Goal: Task Accomplishment & Management: Manage account settings

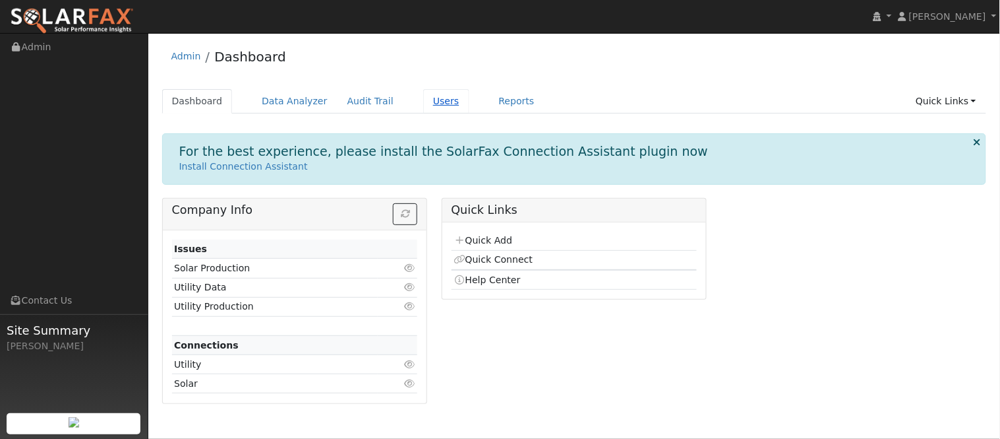
click at [423, 107] on link "Users" at bounding box center [446, 101] width 46 height 24
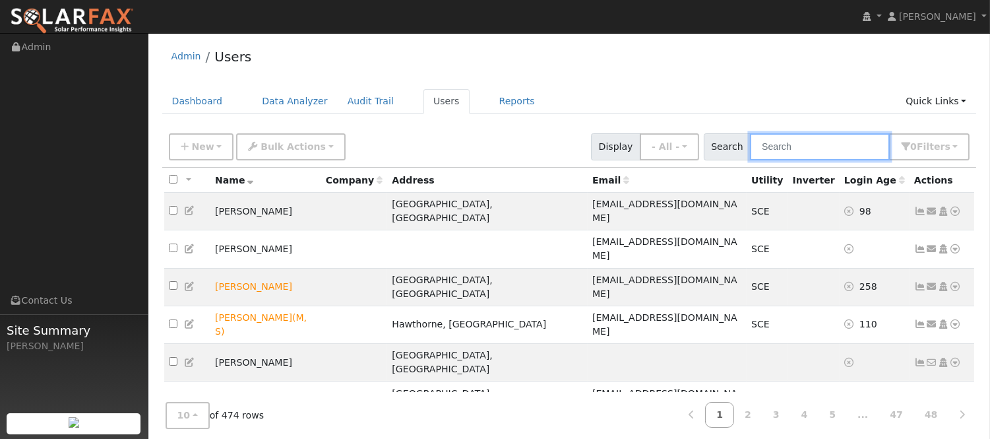
click at [815, 143] on input "text" at bounding box center [820, 146] width 140 height 27
type input "[PERSON_NAME]"
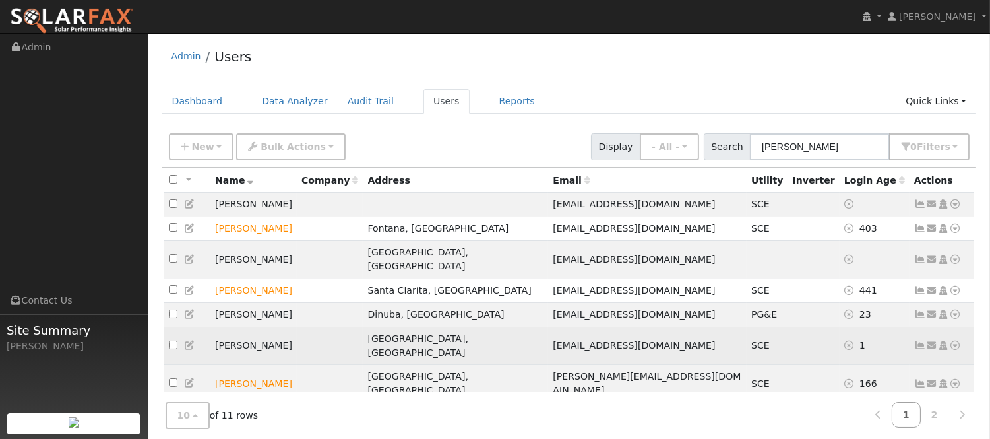
click at [923, 340] on icon at bounding box center [920, 344] width 12 height 9
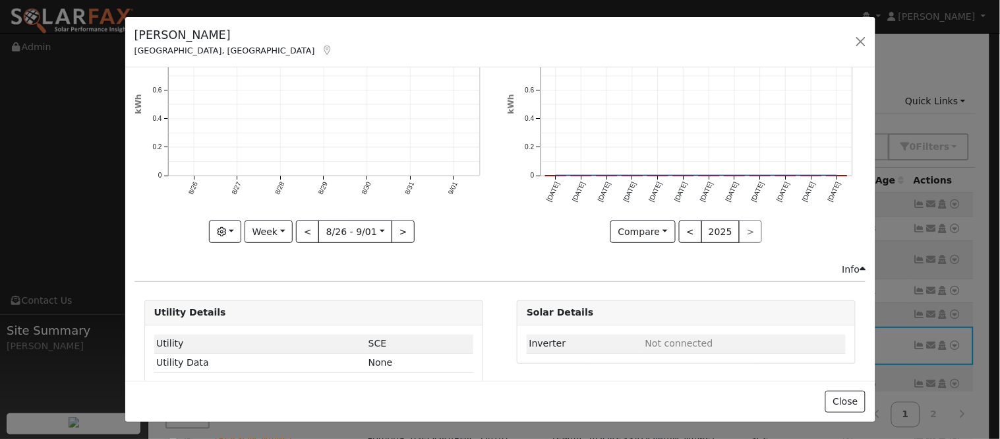
scroll to position [163, 0]
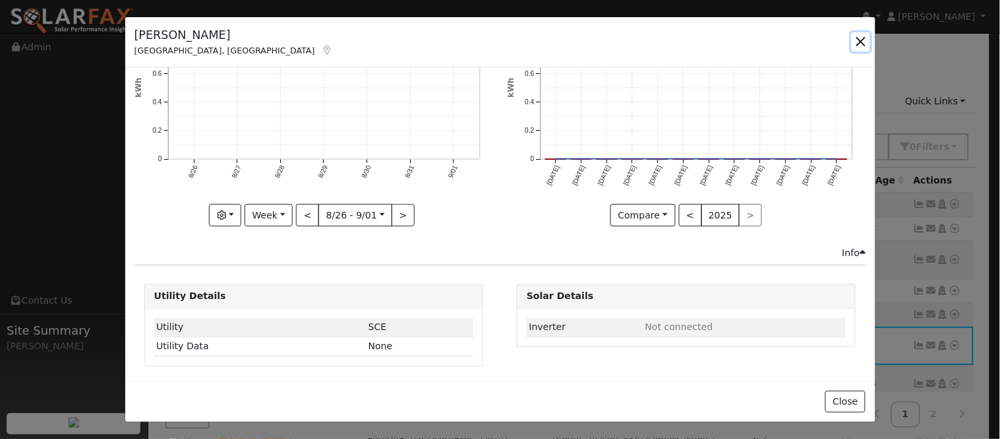
click at [859, 42] on button "button" at bounding box center [861, 41] width 18 height 18
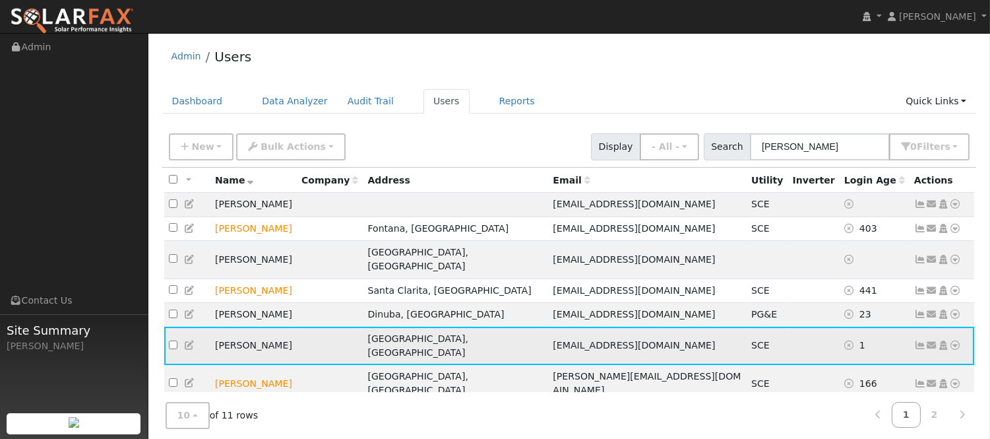
click at [921, 340] on icon at bounding box center [920, 344] width 12 height 9
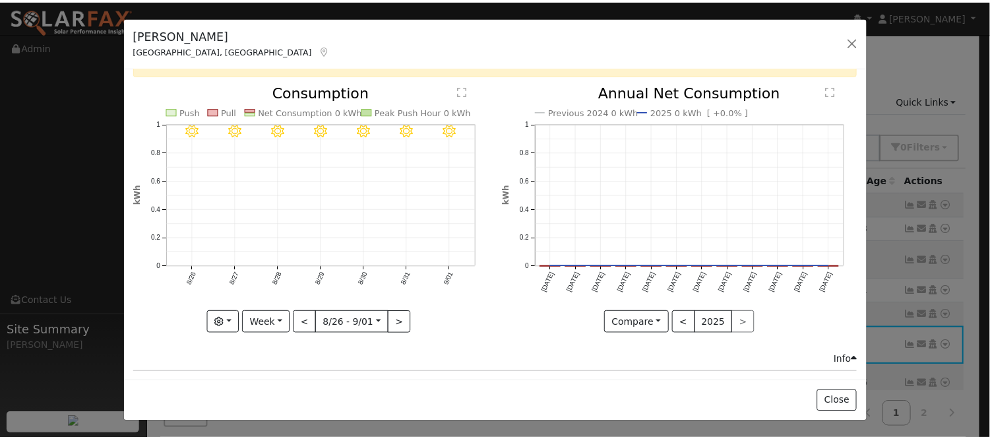
scroll to position [0, 0]
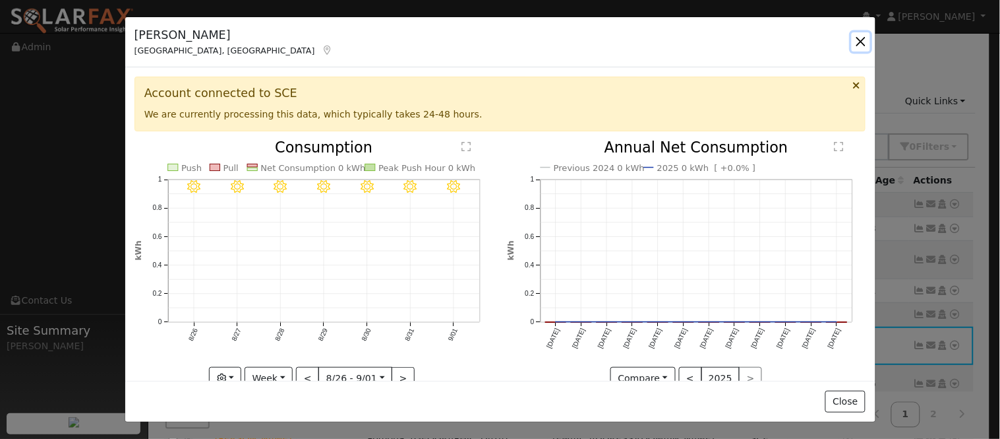
click at [858, 40] on button "button" at bounding box center [861, 41] width 18 height 18
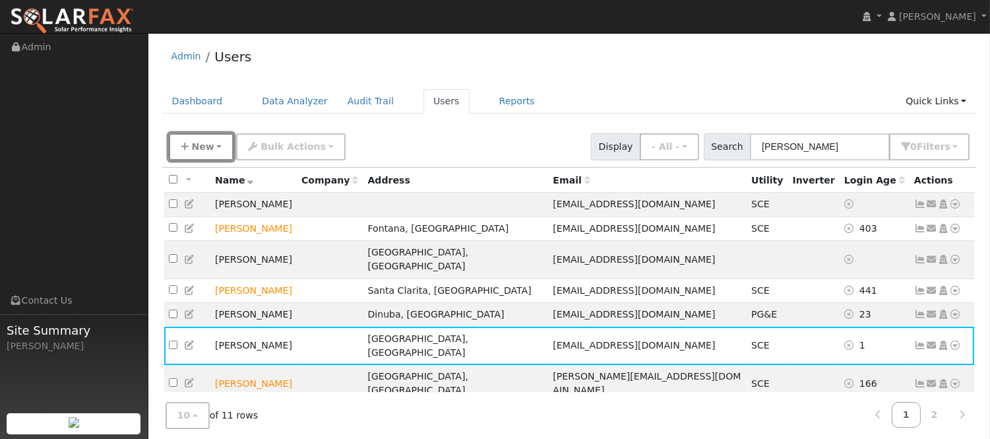
click at [208, 147] on span "New" at bounding box center [202, 146] width 22 height 11
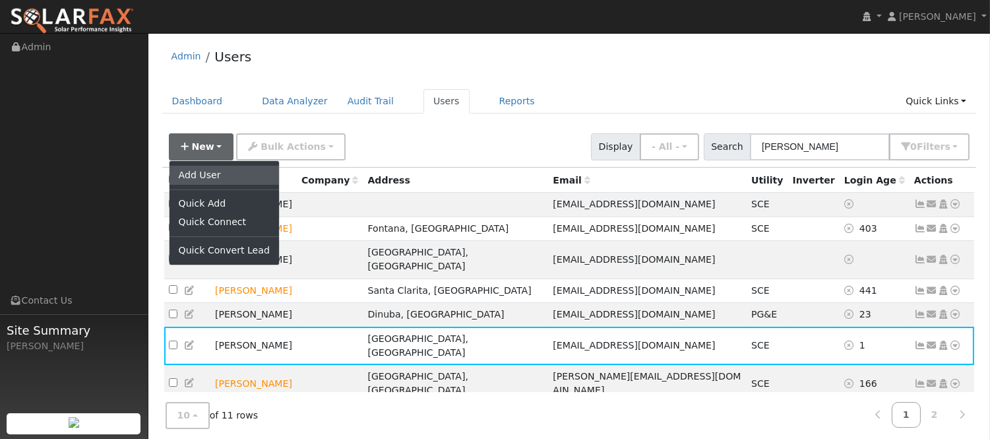
click at [228, 174] on link "Add User" at bounding box center [223, 175] width 109 height 18
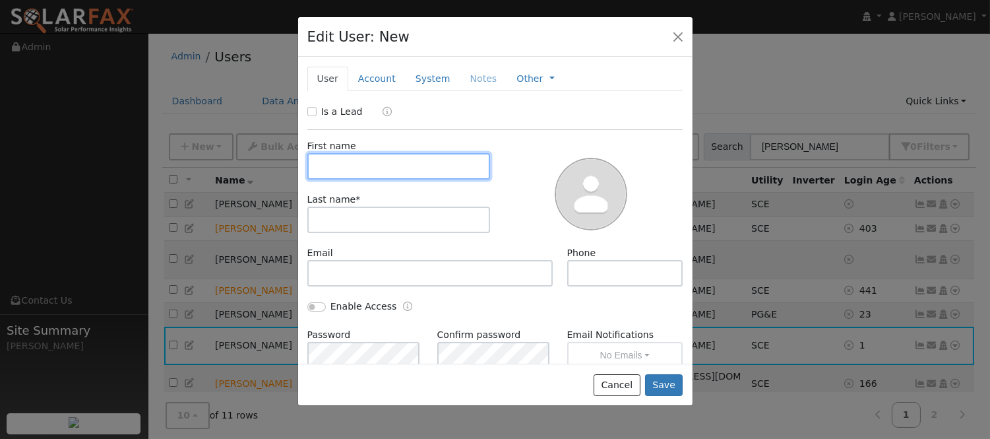
paste input "Ma [PERSON_NAME]"
drag, startPoint x: 371, startPoint y: 163, endPoint x: 433, endPoint y: 162, distance: 62.0
click at [433, 162] on input "Ma [PERSON_NAME]" at bounding box center [398, 166] width 183 height 26
type input "Ma Obudulia"
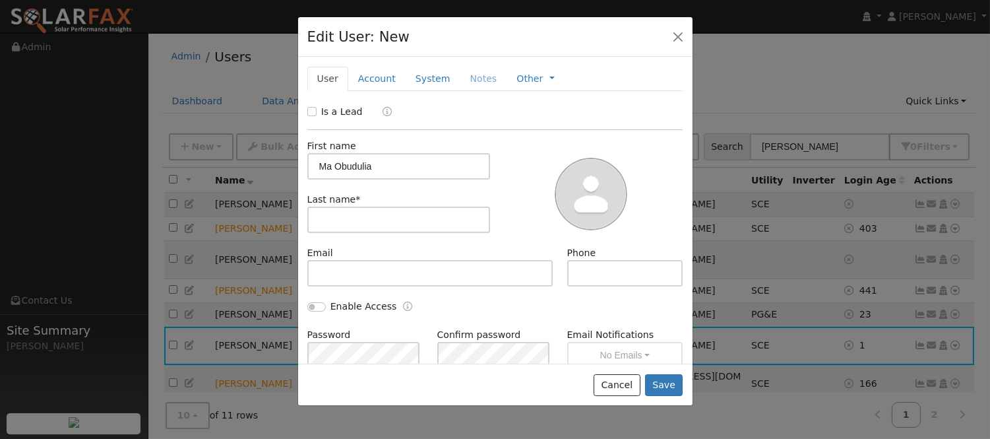
drag, startPoint x: 437, startPoint y: 241, endPoint x: 429, endPoint y: 229, distance: 13.9
click at [435, 238] on div "First name [PERSON_NAME] Last name *" at bounding box center [399, 192] width 193 height 107
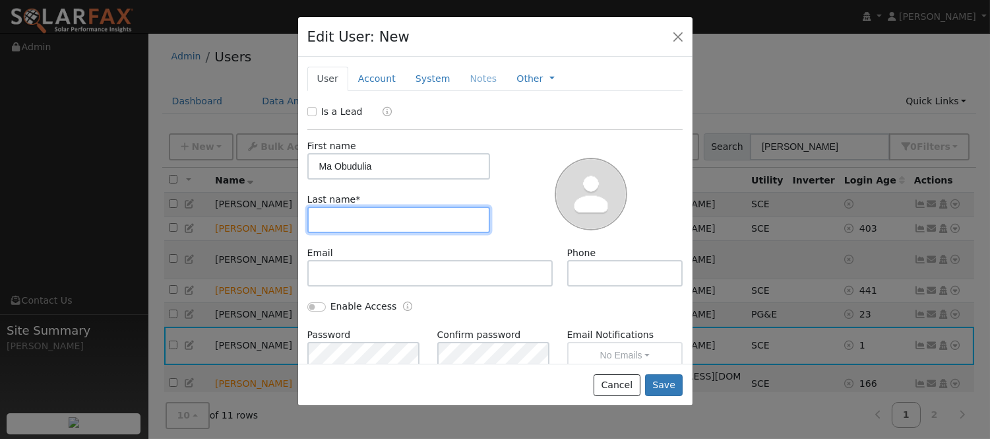
click at [429, 228] on input "text" at bounding box center [398, 219] width 183 height 26
paste input "[PERSON_NAME]"
type input "[PERSON_NAME]"
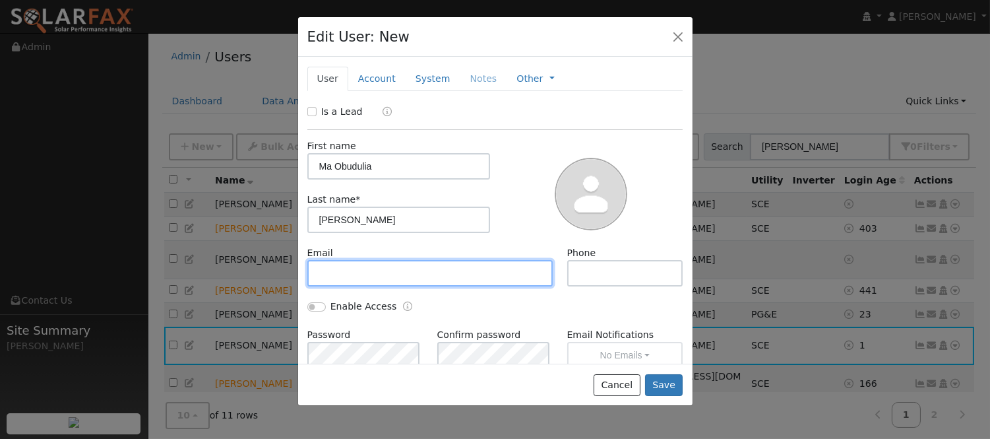
click at [434, 276] on input "text" at bounding box center [430, 273] width 246 height 26
paste input "[EMAIL_ADDRESS][DOMAIN_NAME]"
type input "[EMAIL_ADDRESS][DOMAIN_NAME]"
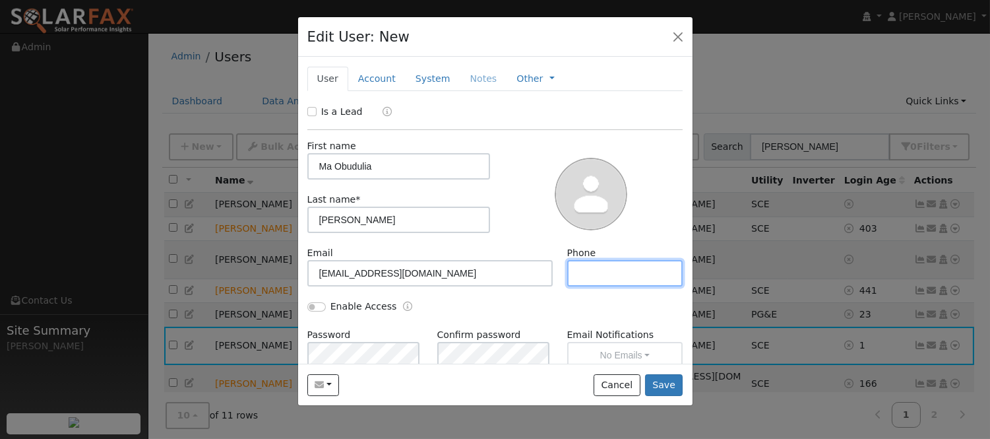
click at [635, 268] on input "text" at bounding box center [625, 273] width 116 height 26
paste input "[PHONE_NUMBER]"
type input "[PHONE_NUMBER]"
click at [380, 87] on link "Account" at bounding box center [376, 79] width 57 height 24
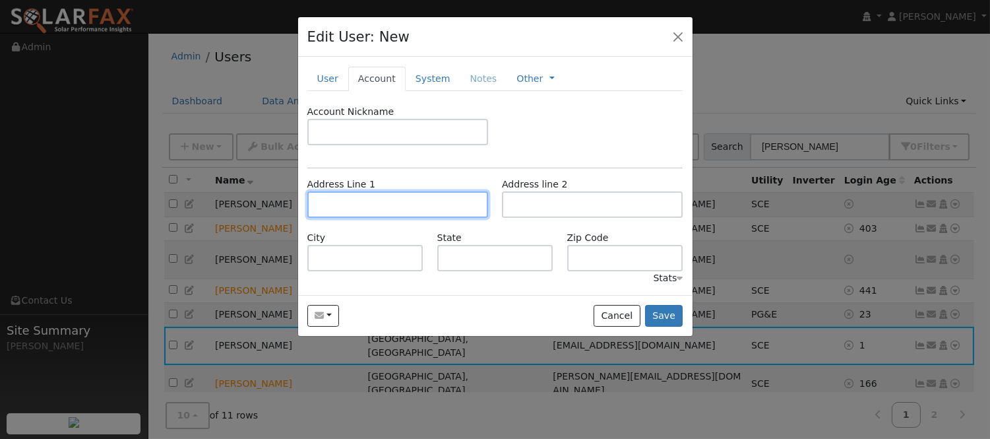
click at [410, 195] on input "text" at bounding box center [397, 204] width 181 height 26
paste input "[STREET_ADDRESS]"
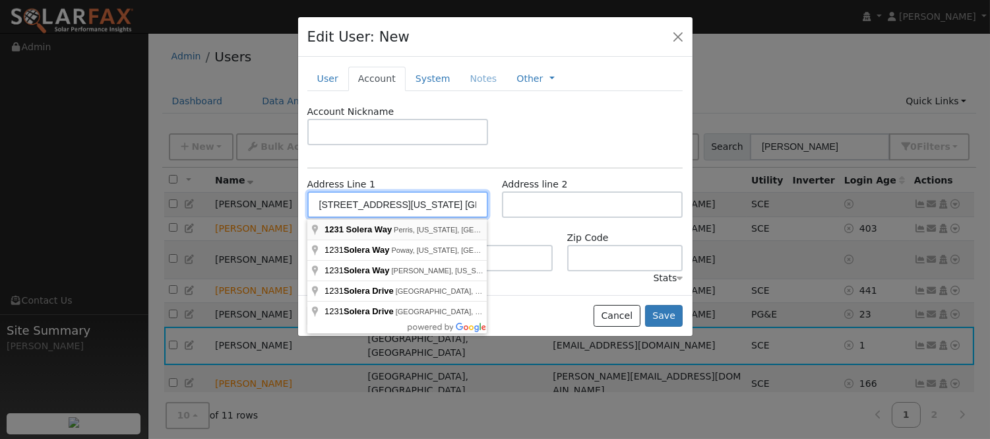
type input "[STREET_ADDRESS]"
type input "Perris"
type input "CA"
type input "92571"
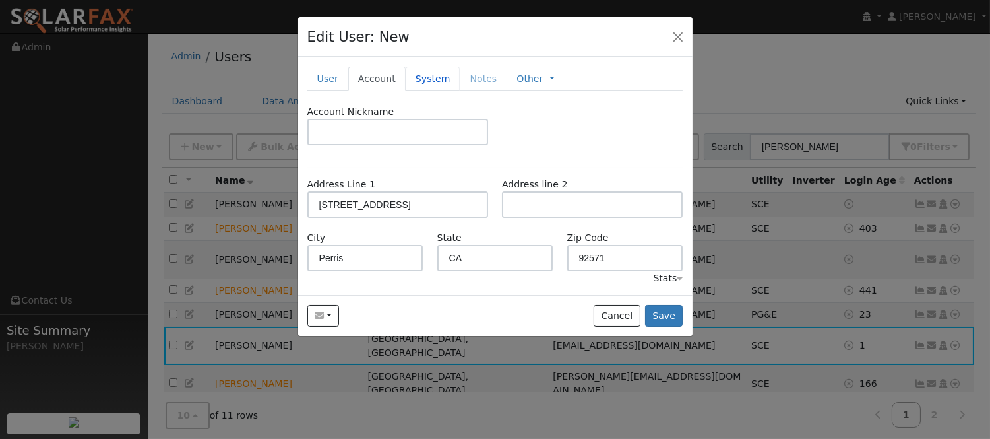
click at [421, 80] on link "System" at bounding box center [433, 79] width 55 height 24
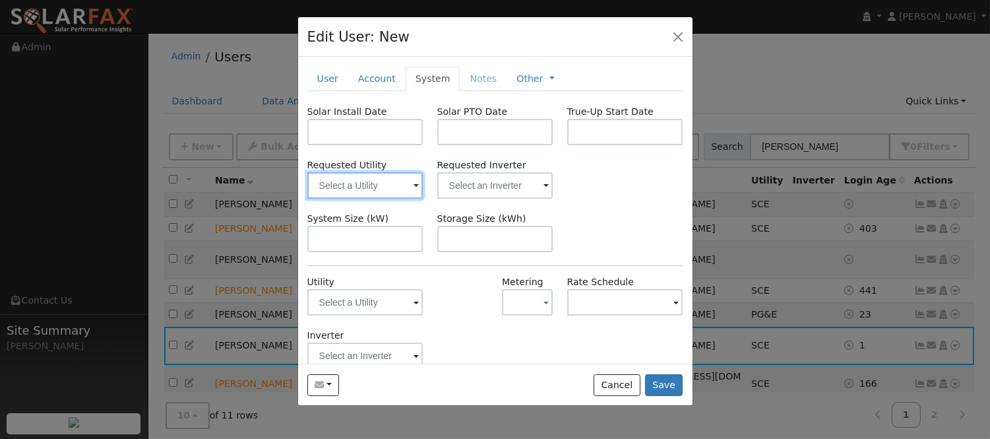
click at [392, 179] on input "text" at bounding box center [365, 185] width 116 height 26
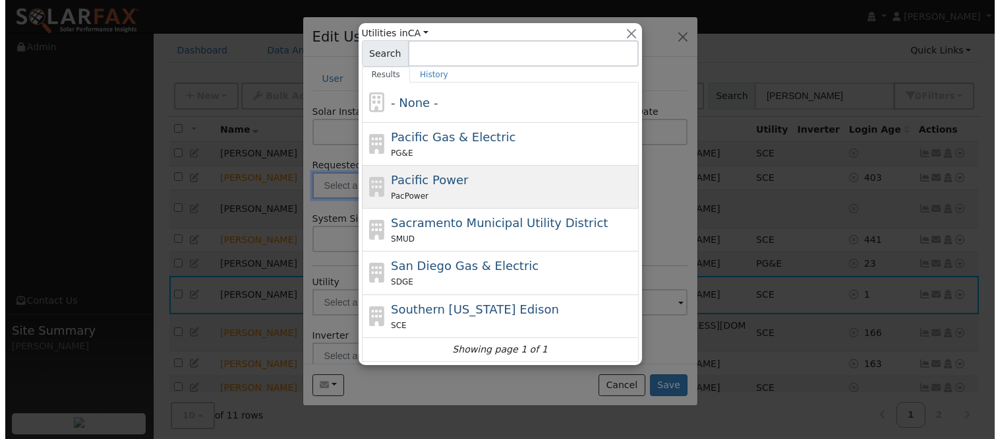
scroll to position [73, 0]
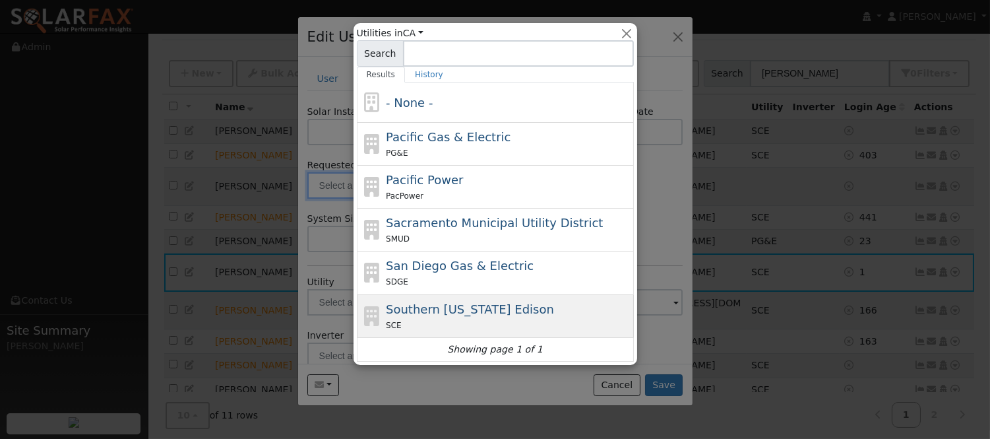
click at [504, 306] on span "Southern [US_STATE] Edison" at bounding box center [470, 309] width 168 height 14
type input "Southern [US_STATE] Edison"
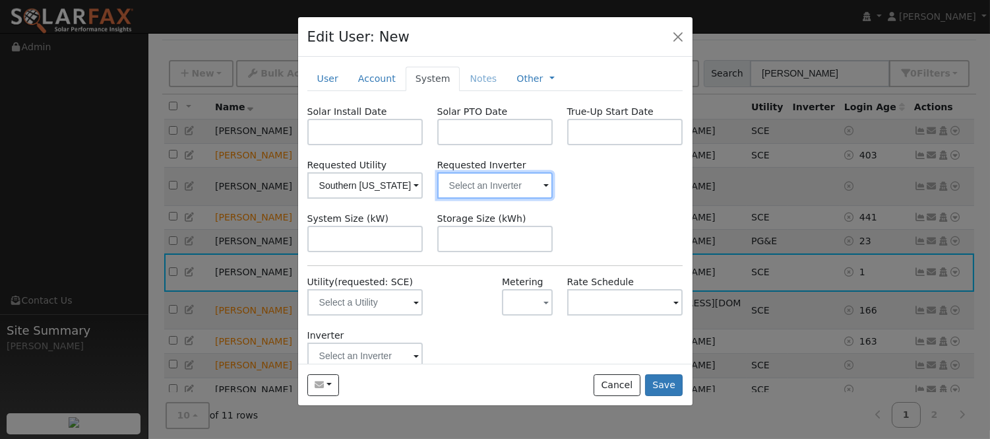
click at [423, 191] on input "text" at bounding box center [365, 185] width 116 height 26
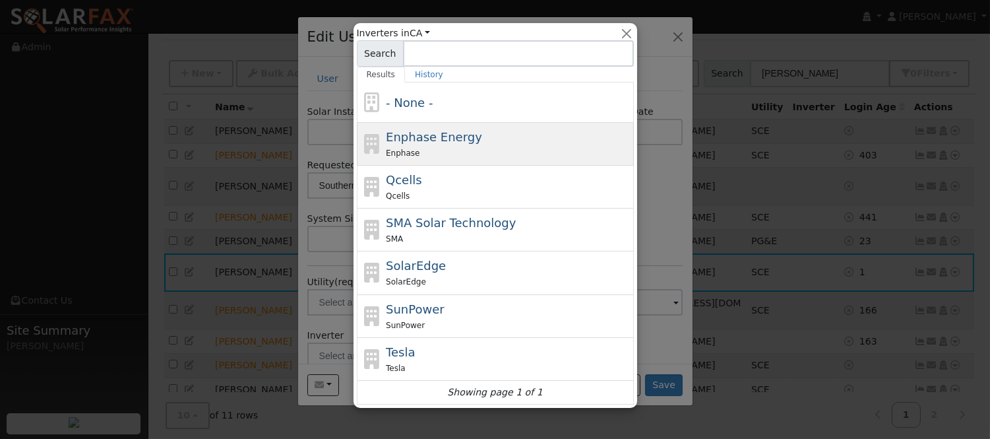
click at [483, 140] on div "Enphase Energy Enphase" at bounding box center [508, 144] width 245 height 32
type input "Enphase Energy"
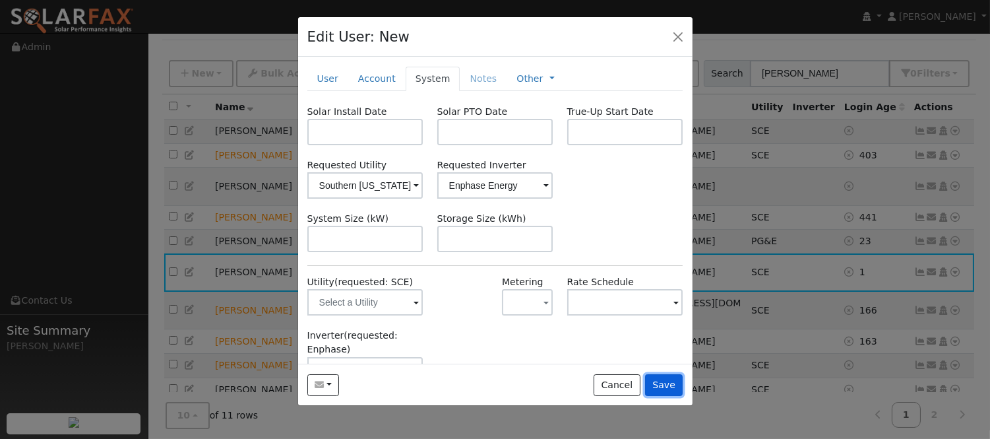
click at [673, 386] on button "Save" at bounding box center [664, 385] width 38 height 22
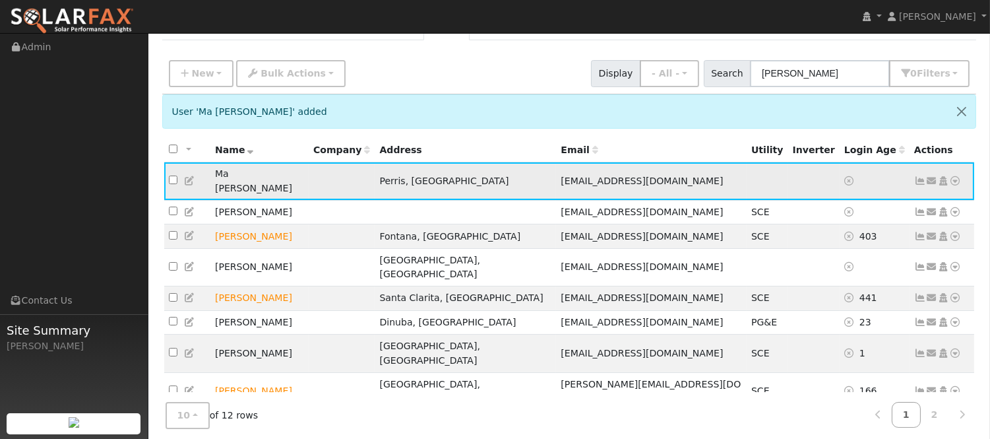
click at [920, 176] on icon at bounding box center [920, 180] width 12 height 9
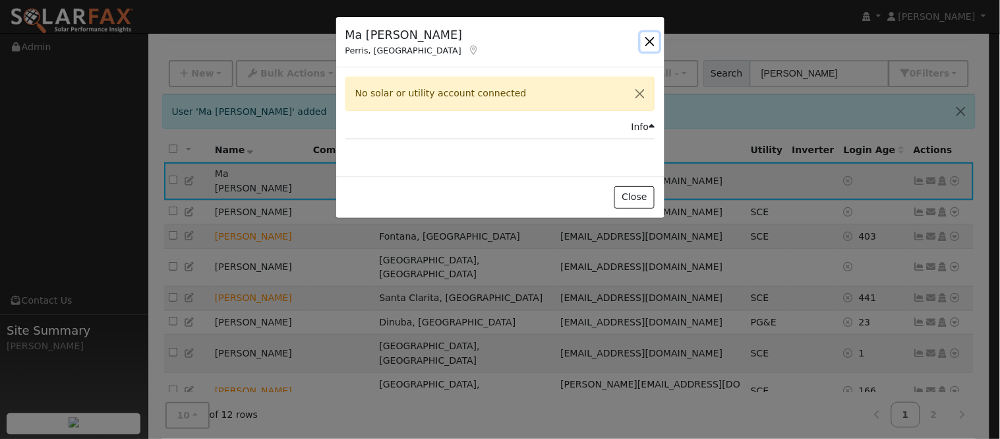
click at [650, 32] on button "button" at bounding box center [650, 41] width 18 height 18
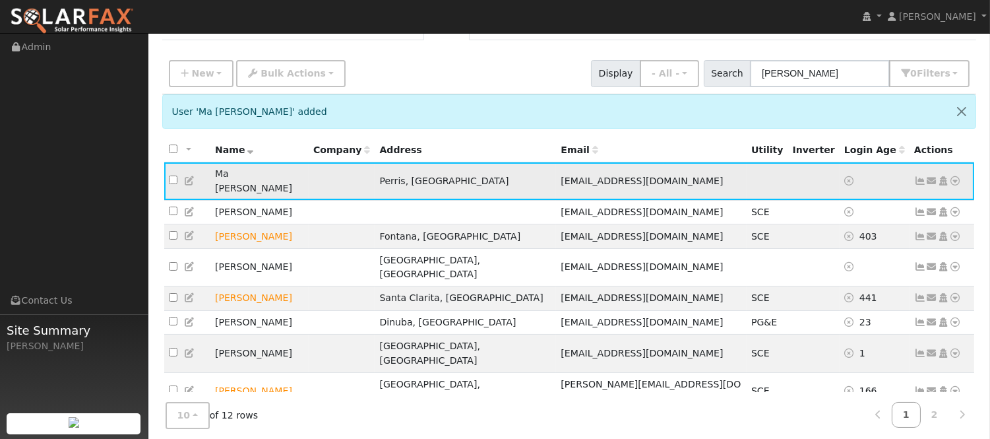
click at [957, 179] on icon at bounding box center [956, 180] width 12 height 9
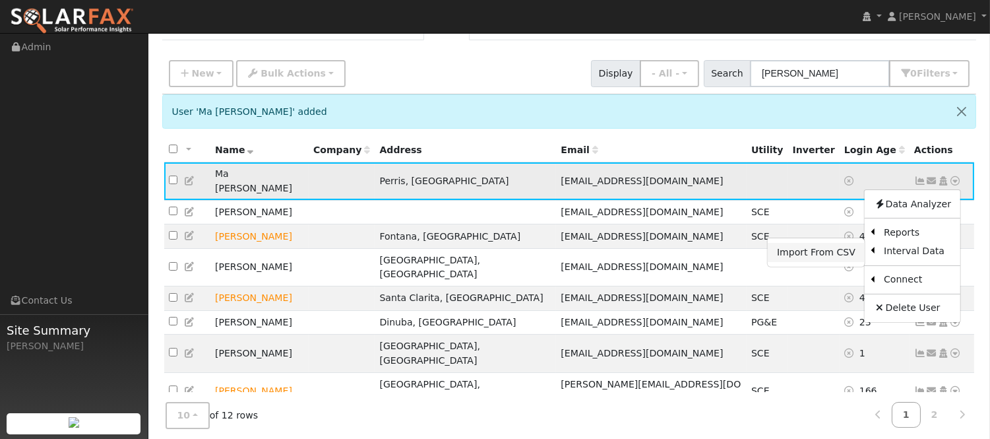
click at [840, 247] on link "Import From CSV" at bounding box center [816, 252] width 97 height 18
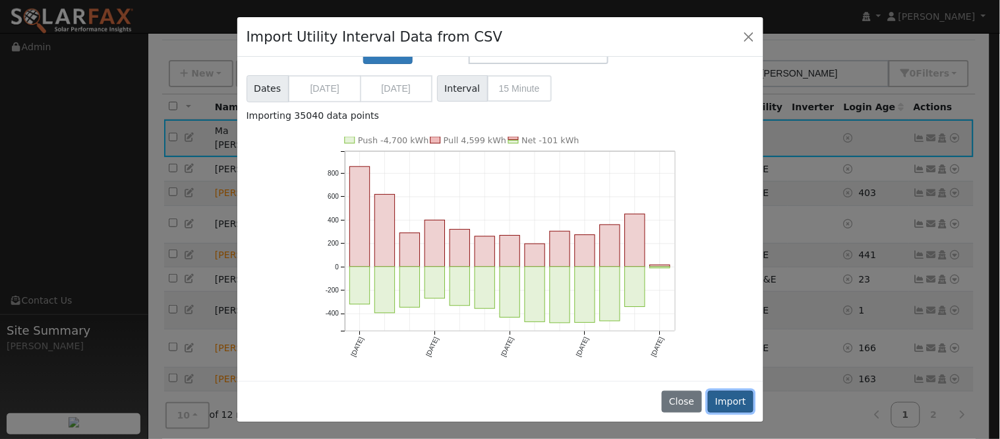
click at [727, 394] on button "Import" at bounding box center [731, 401] width 46 height 22
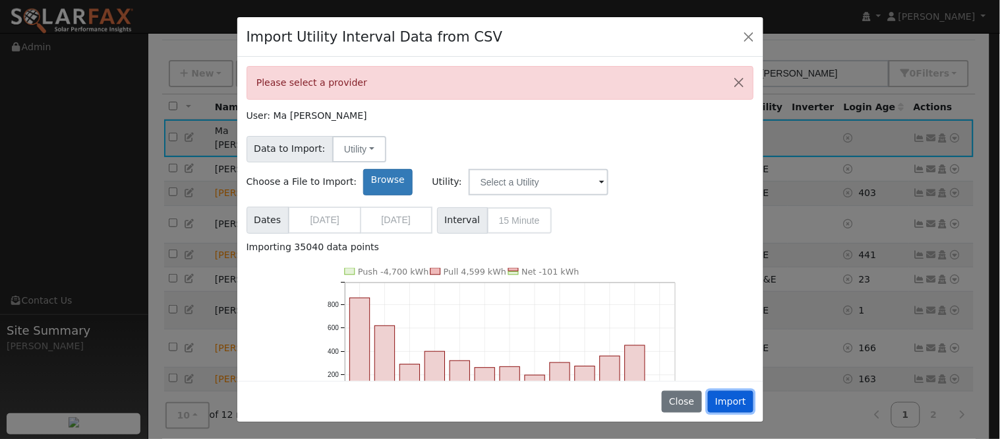
scroll to position [0, 0]
click at [402, 207] on span "Dates [DATE] [DATE]" at bounding box center [340, 220] width 186 height 27
click at [509, 208] on span "Interval 15 Minute" at bounding box center [494, 221] width 115 height 26
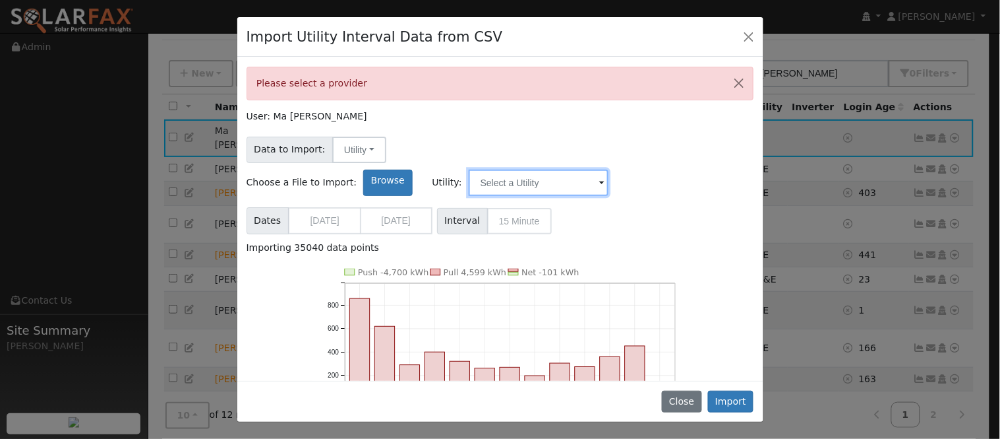
click at [609, 169] on input "text" at bounding box center [539, 182] width 140 height 26
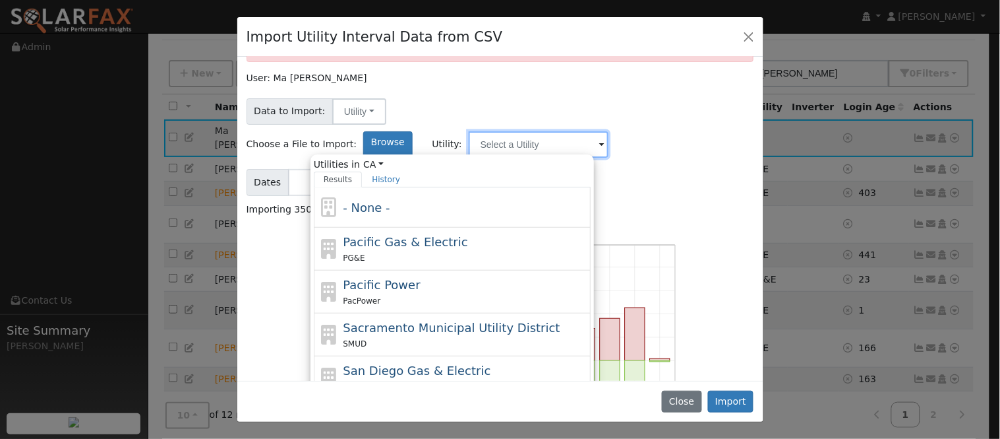
scroll to position [133, 0]
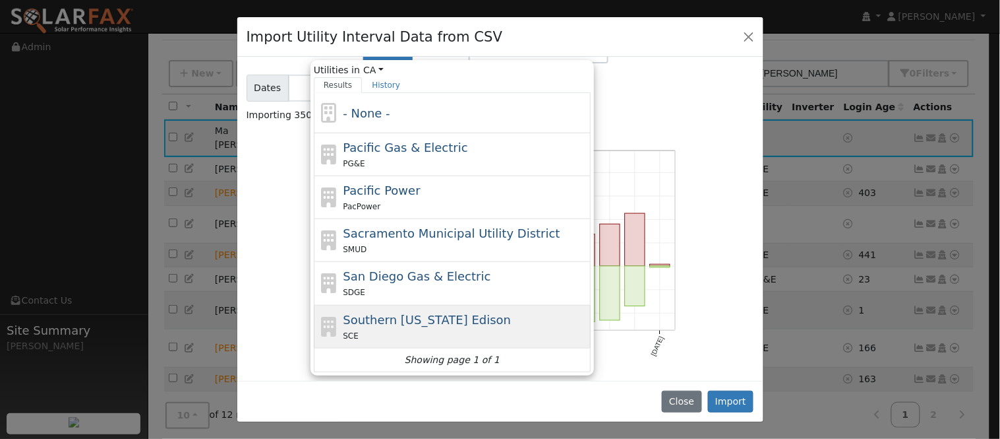
click at [588, 328] on div "SCE" at bounding box center [465, 335] width 245 height 14
type input "Southern [US_STATE] Edison"
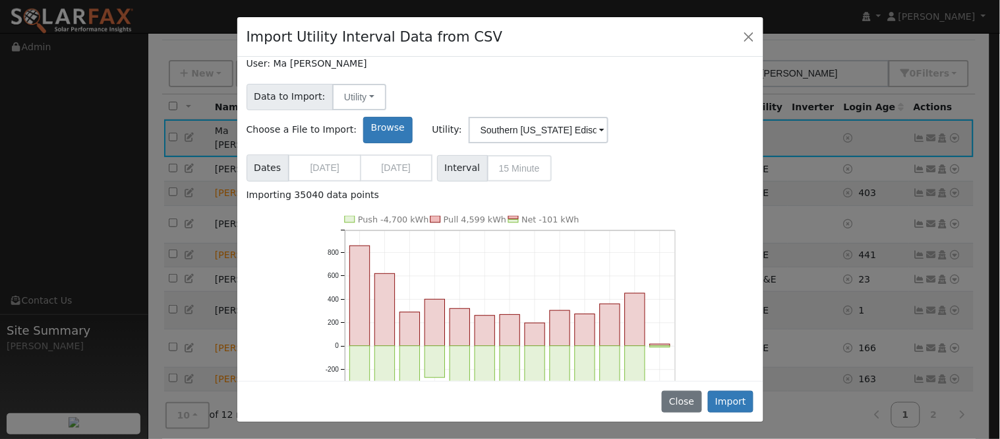
scroll to position [0, 0]
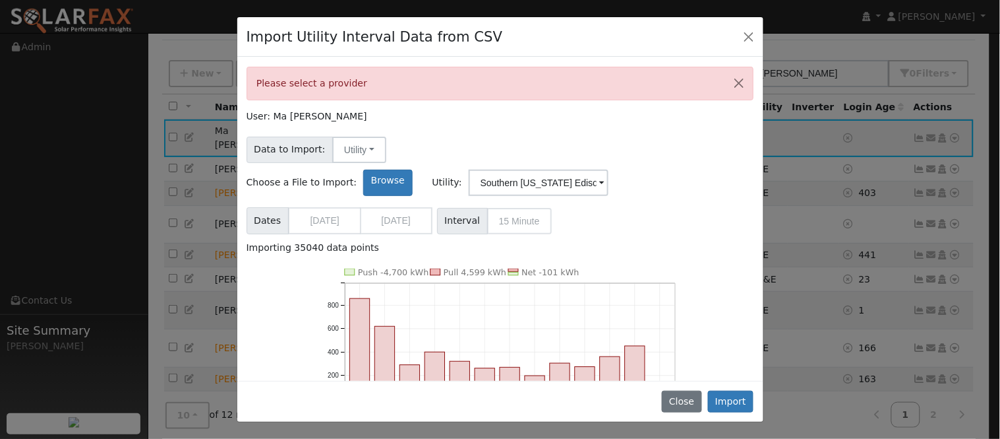
click at [529, 208] on span "Interval 15 Minute" at bounding box center [494, 221] width 115 height 26
click at [730, 387] on div "Close Import" at bounding box center [500, 401] width 526 height 42
click at [730, 394] on button "Import" at bounding box center [731, 401] width 46 height 22
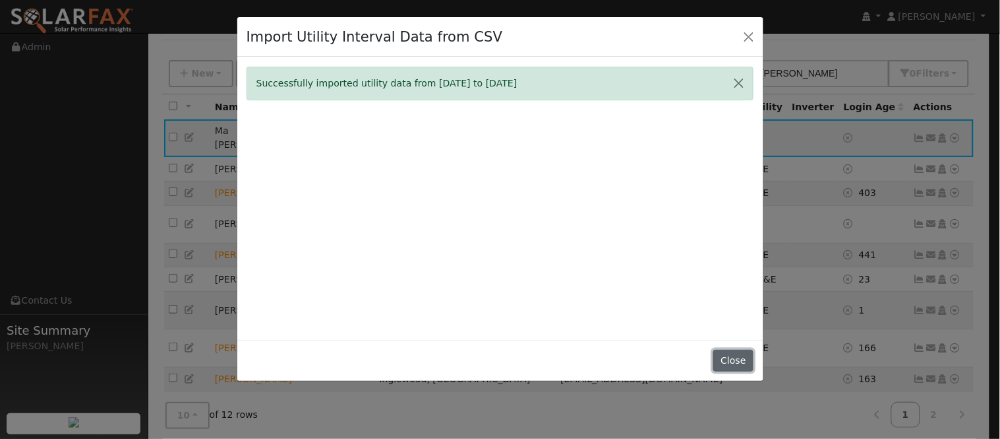
click at [737, 357] on button "Close" at bounding box center [733, 360] width 40 height 22
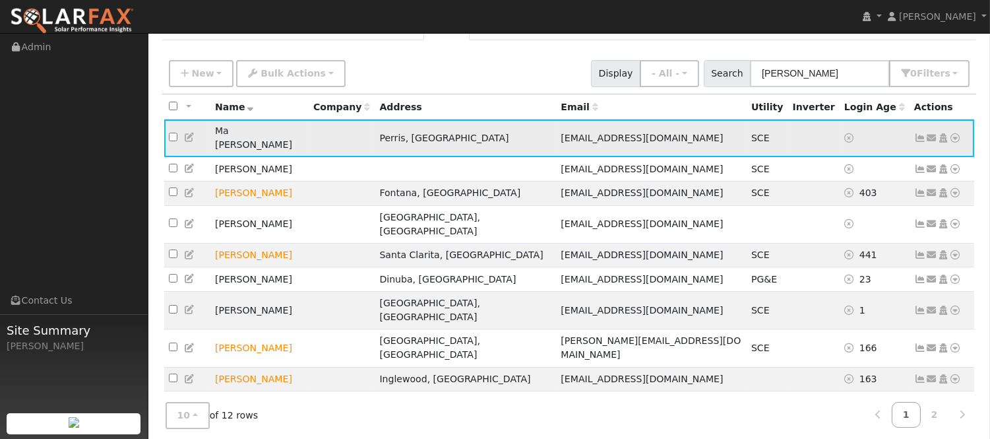
click at [921, 137] on icon at bounding box center [920, 137] width 12 height 9
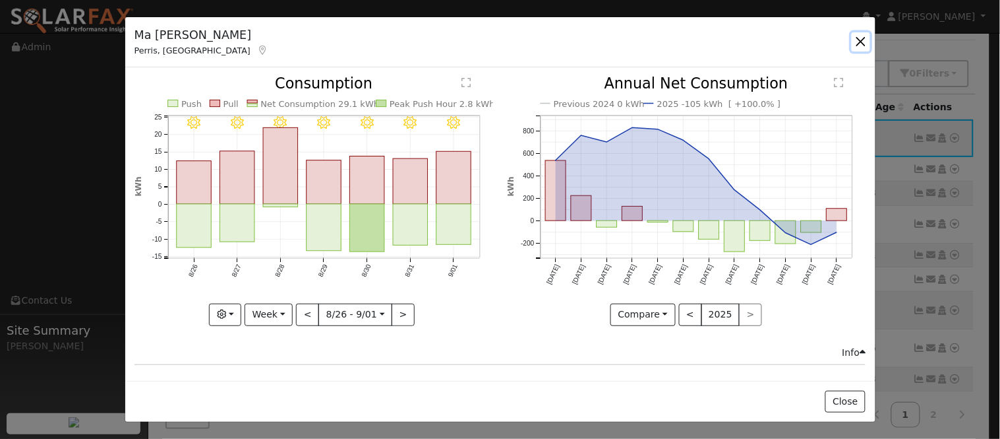
click at [865, 41] on button "button" at bounding box center [861, 41] width 18 height 18
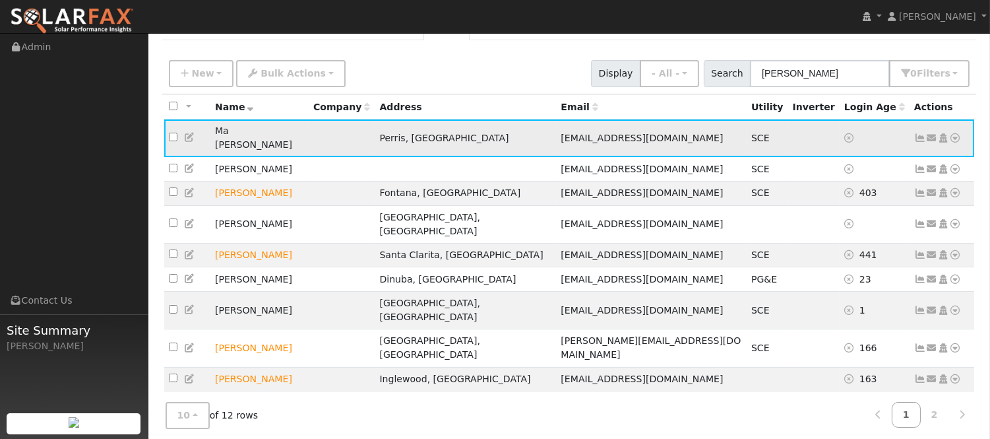
click at [953, 133] on icon at bounding box center [956, 137] width 12 height 9
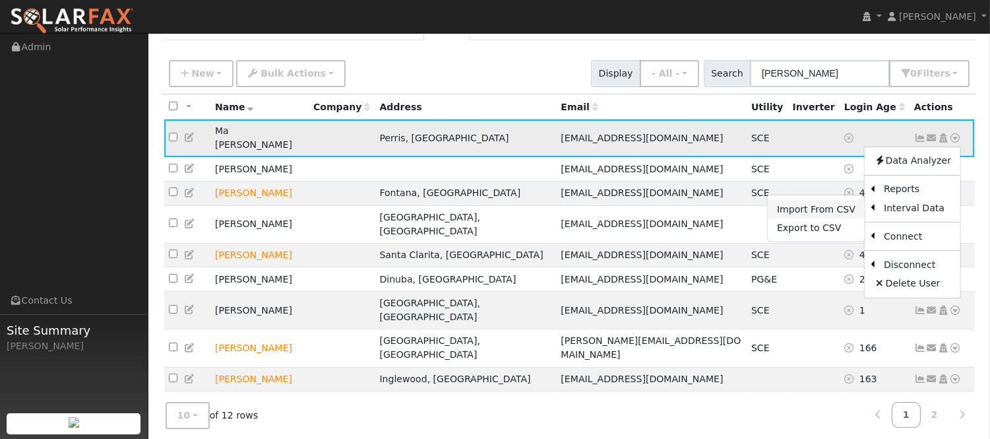
click at [853, 204] on link "Import From CSV" at bounding box center [816, 209] width 97 height 18
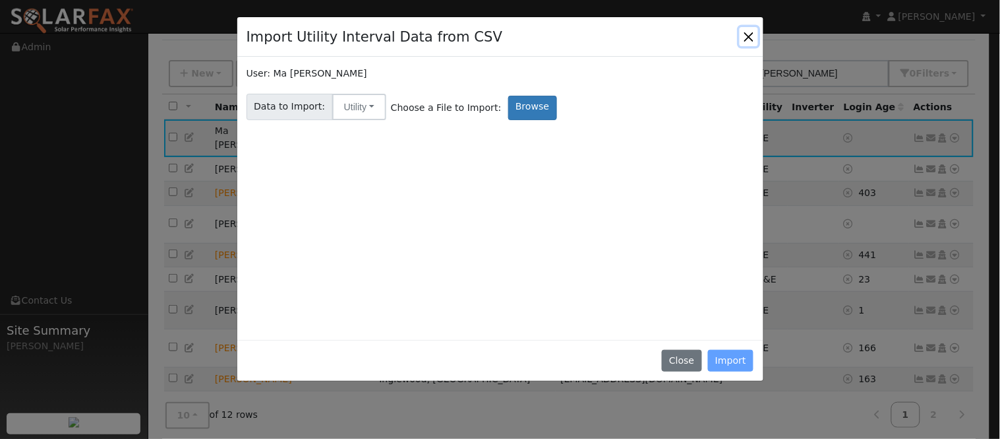
click at [744, 34] on button "Close" at bounding box center [749, 36] width 18 height 18
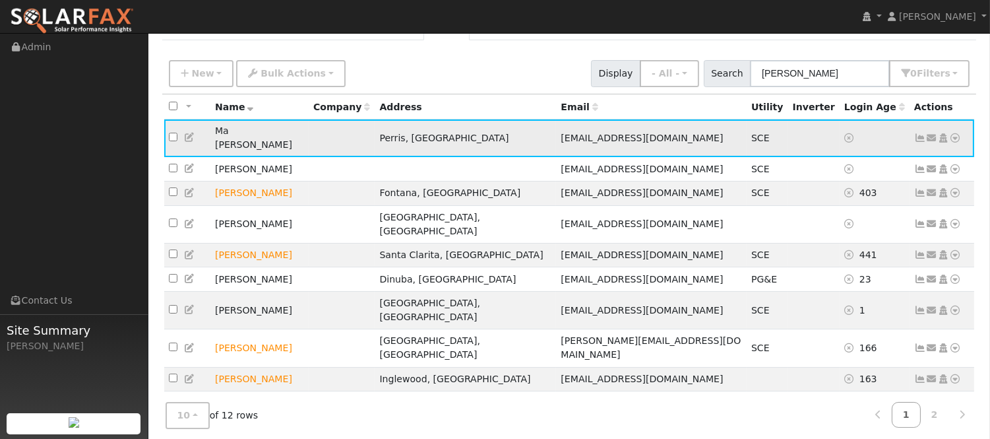
click at [952, 137] on icon at bounding box center [956, 137] width 12 height 9
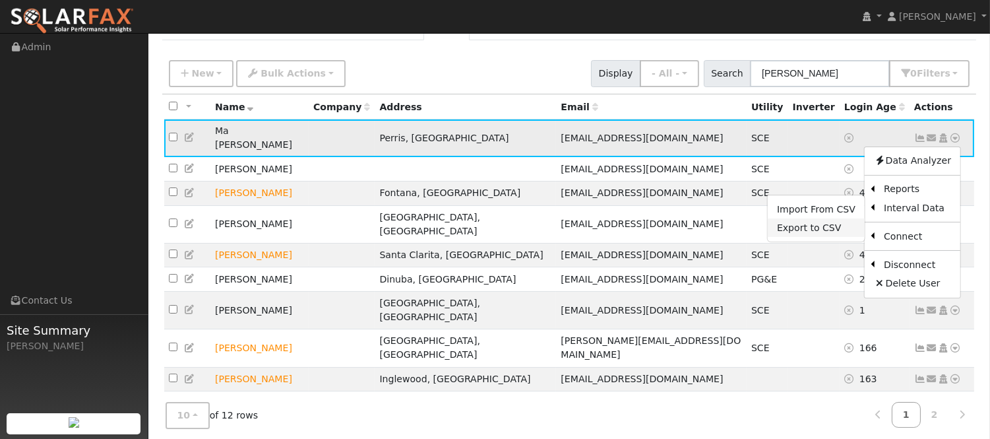
click at [808, 223] on link "Export to CSV" at bounding box center [816, 227] width 97 height 18
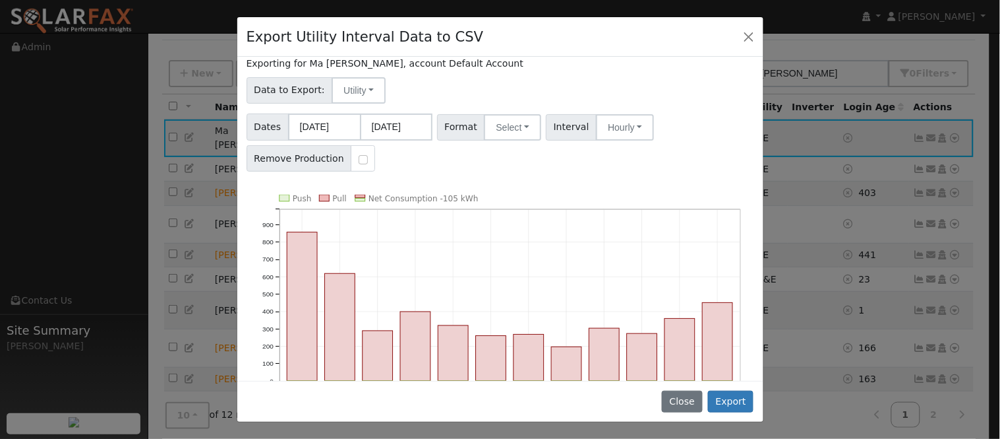
scroll to position [73, 0]
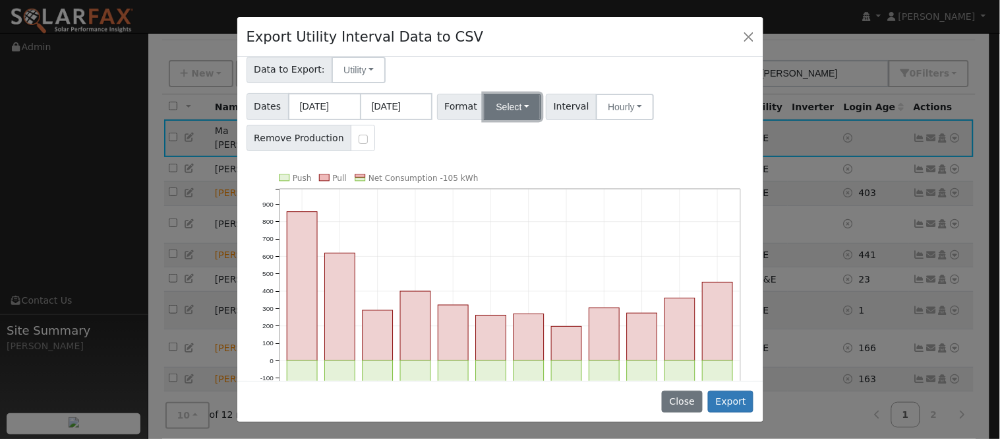
click at [495, 113] on button "Select" at bounding box center [512, 107] width 57 height 26
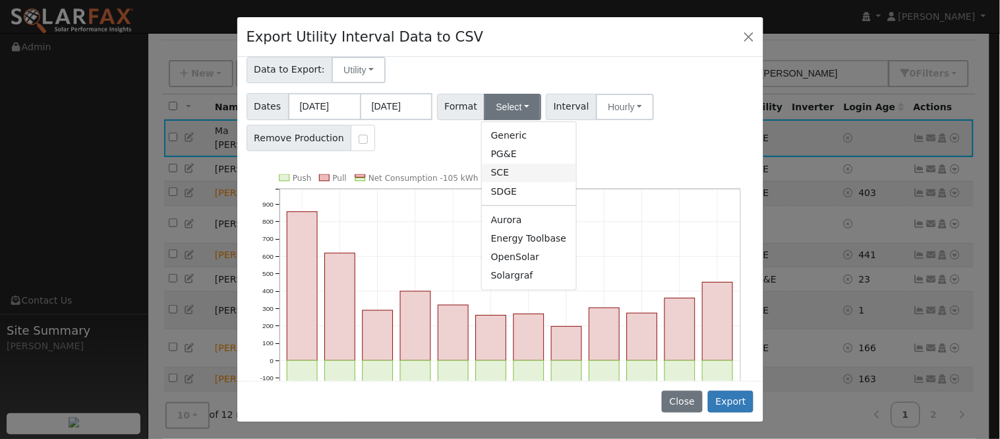
click at [526, 172] on link "SCE" at bounding box center [529, 173] width 94 height 18
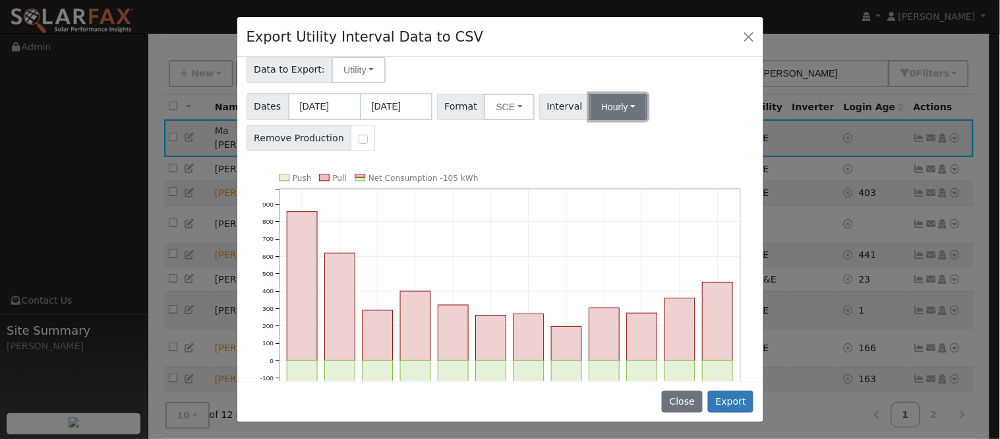
click at [605, 101] on button "Hourly" at bounding box center [619, 107] width 58 height 26
drag, startPoint x: 634, startPoint y: 134, endPoint x: 636, endPoint y: 148, distance: 14.7
click at [634, 135] on link "15 Minute" at bounding box center [632, 136] width 92 height 18
click at [733, 406] on button "Export" at bounding box center [731, 401] width 46 height 22
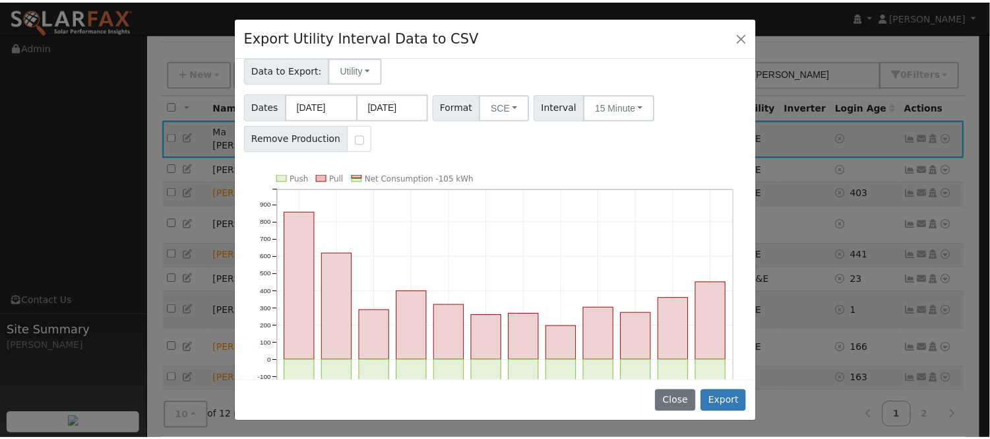
scroll to position [0, 0]
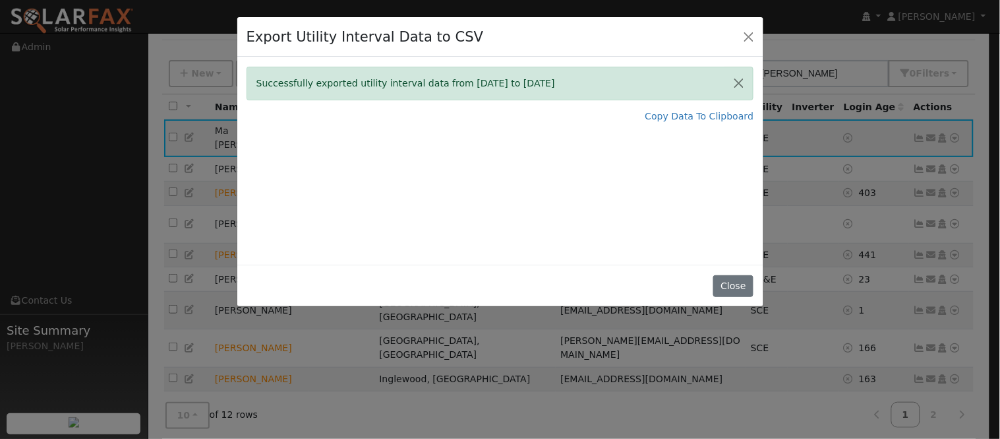
click at [789, 183] on div "Export Utility Interval Data to CSV Successfully exported utility interval data…" at bounding box center [500, 219] width 1000 height 439
click at [754, 35] on button "Close" at bounding box center [749, 36] width 18 height 18
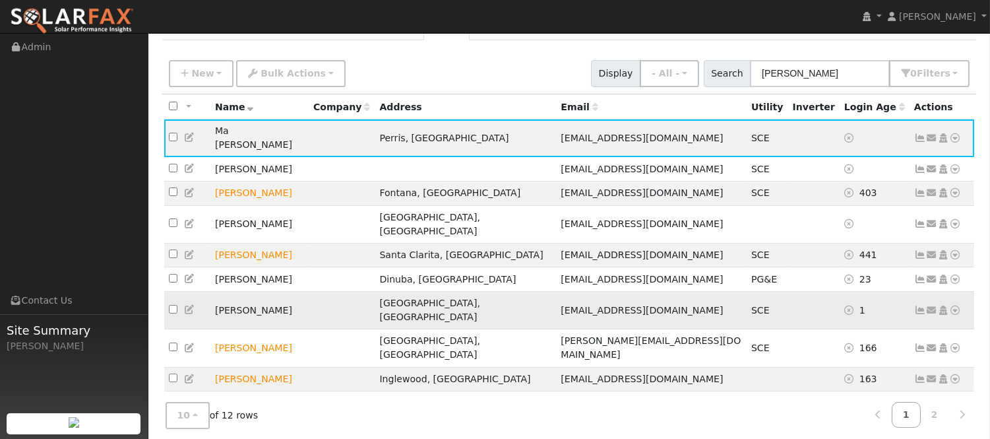
click at [918, 305] on icon at bounding box center [920, 309] width 12 height 9
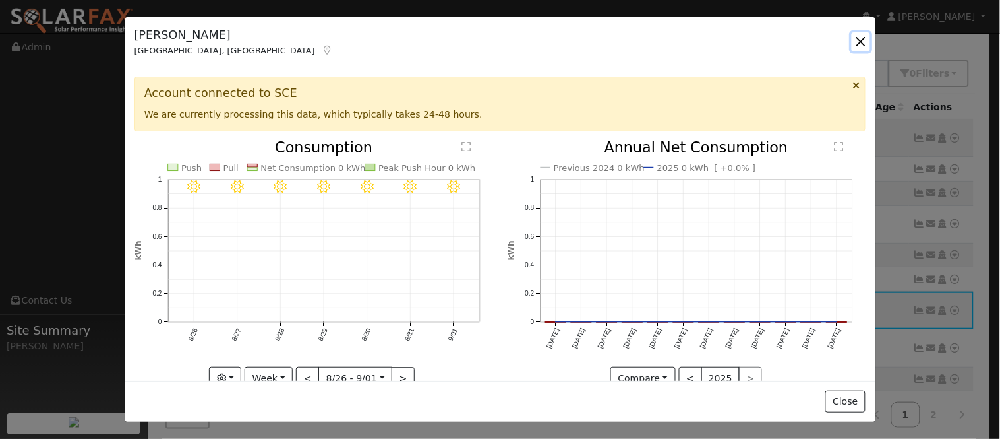
click at [862, 40] on button "button" at bounding box center [861, 41] width 18 height 18
